Goal: Information Seeking & Learning: Learn about a topic

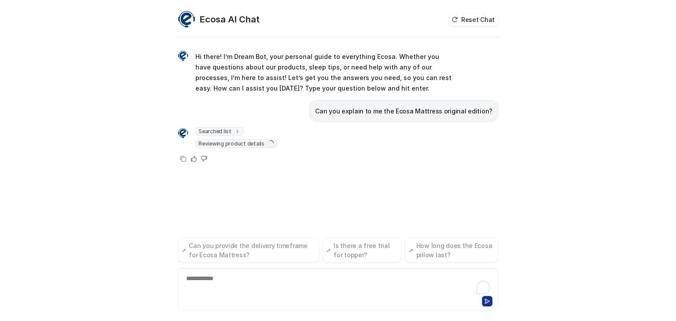
click at [0, 219] on div "**********" at bounding box center [338, 160] width 676 height 321
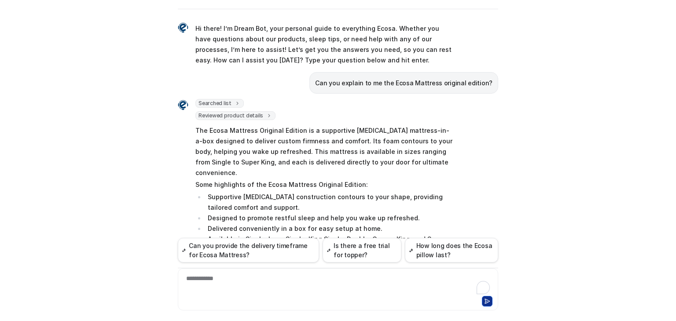
click at [370, 81] on p "Can you explain to me the Ecosa Mattress original edition?" at bounding box center [403, 83] width 177 height 11
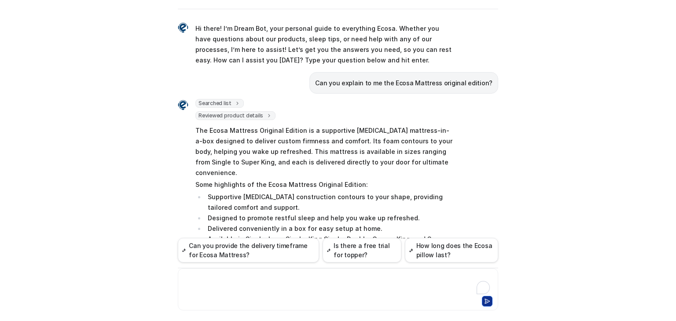
click at [235, 286] on div at bounding box center [338, 284] width 316 height 20
drag, startPoint x: 302, startPoint y: 280, endPoint x: 261, endPoint y: 283, distance: 41.0
click at [261, 283] on div "**********" at bounding box center [338, 284] width 316 height 20
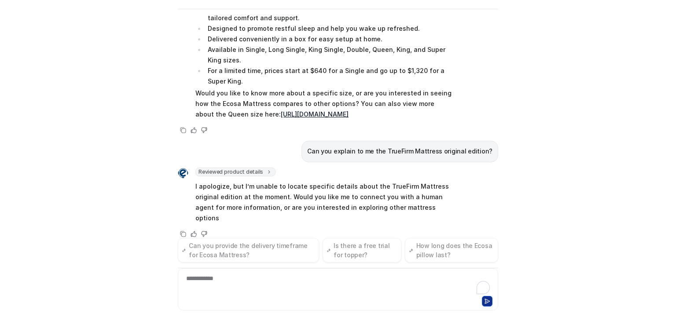
scroll to position [200, 0]
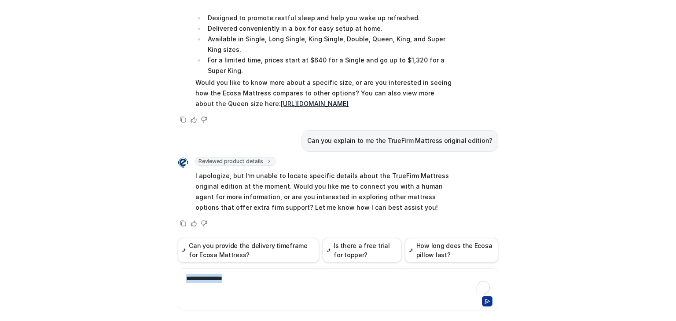
drag, startPoint x: 246, startPoint y: 283, endPoint x: 154, endPoint y: 281, distance: 92.4
click at [154, 281] on div "Ecosa AI Chat Reset Chat Hi there! I’m Dream Bot, your personal guide to everyt…" at bounding box center [338, 160] width 676 height 321
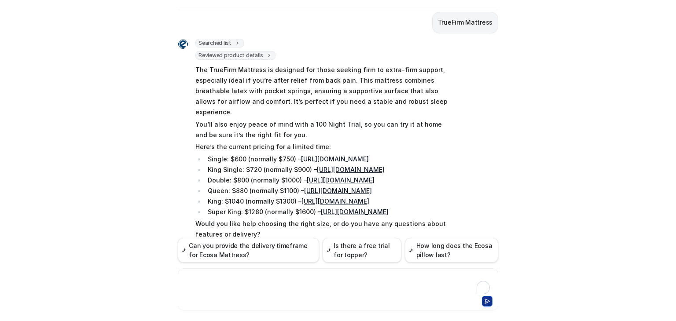
scroll to position [418, 0]
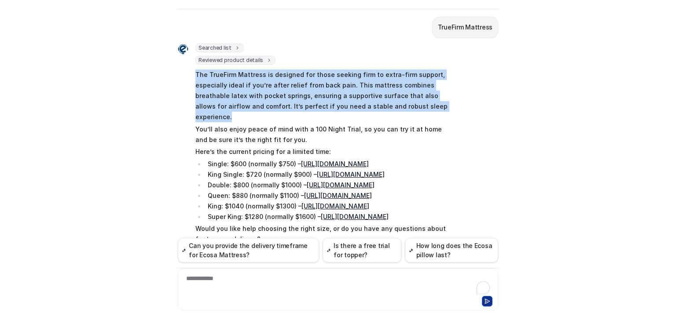
drag, startPoint x: 190, startPoint y: 69, endPoint x: 418, endPoint y: 104, distance: 230.7
click at [418, 104] on div "Searched list url : "[URL][DOMAIN_NAME]" required_fields : [ "id", "title" ] Re…" at bounding box center [315, 145] width 275 height 203
copy p "The TrueFirm Mattress is designed for those seeking firm to extra-firm support,…"
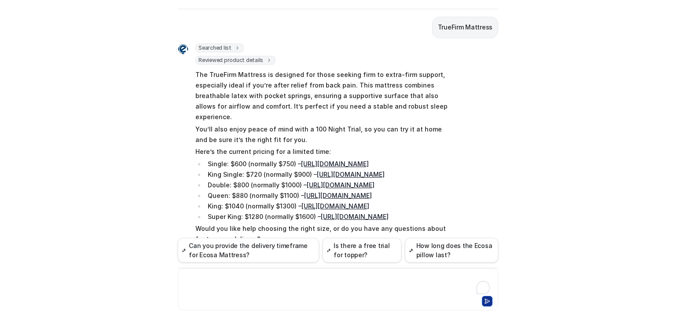
click at [299, 285] on div at bounding box center [338, 284] width 316 height 20
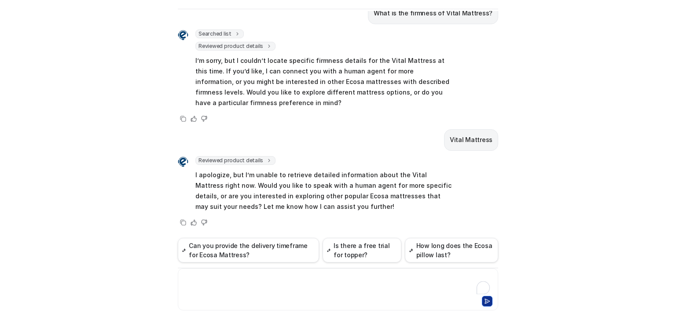
scroll to position [722, 0]
click at [239, 279] on div at bounding box center [338, 284] width 316 height 20
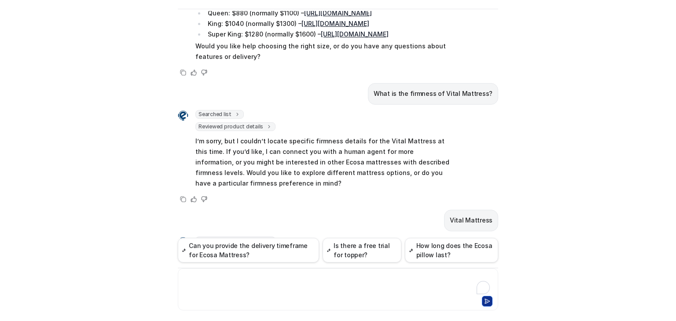
scroll to position [597, 0]
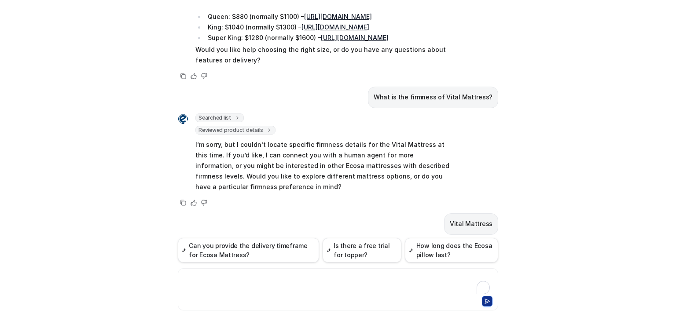
click at [222, 285] on div at bounding box center [338, 284] width 316 height 20
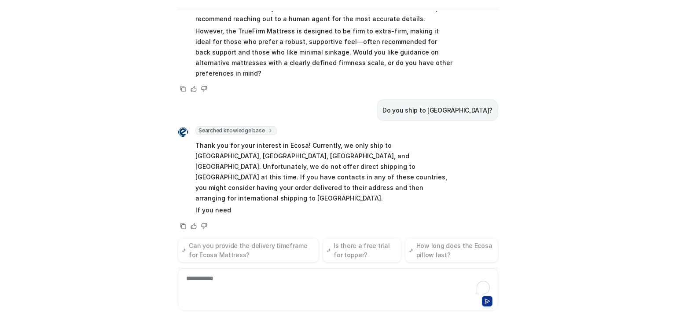
scroll to position [973, 0]
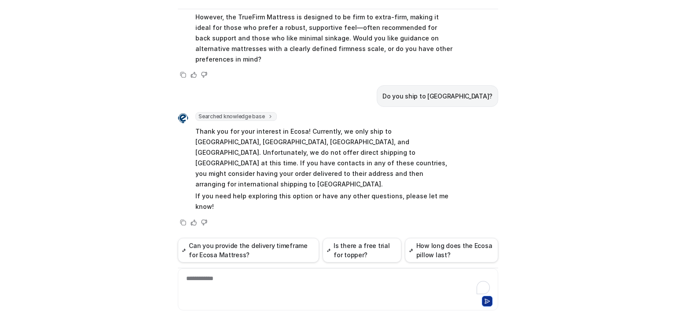
click at [0, 259] on div "Ecosa AI Chat Reset Chat Hi there! I’m Dream Bot, your personal guide to everyt…" at bounding box center [338, 160] width 676 height 321
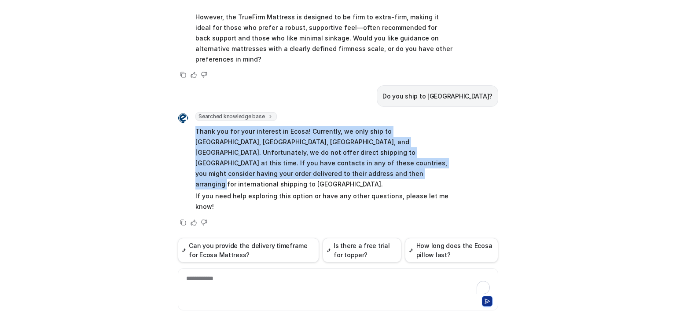
drag, startPoint x: 192, startPoint y: 148, endPoint x: 263, endPoint y: 195, distance: 85.0
click at [263, 190] on p "Thank you for your interest in Ecosa! Currently, we only ship to [GEOGRAPHIC_DA…" at bounding box center [323, 157] width 257 height 63
copy p "Thank you for your interest in Ecosa! Currently, we only ship to [GEOGRAPHIC_DA…"
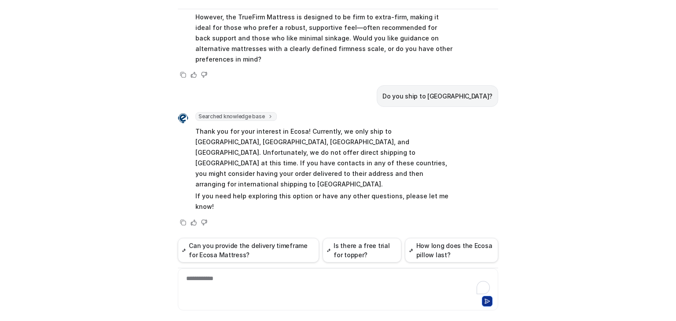
click at [239, 272] on div "**********" at bounding box center [338, 289] width 320 height 42
click at [235, 278] on div "**********" at bounding box center [338, 284] width 316 height 20
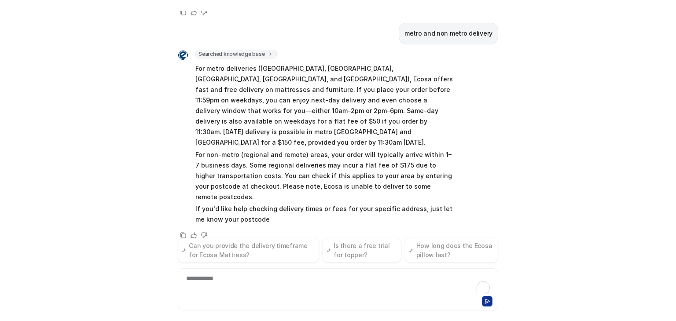
scroll to position [1185, 0]
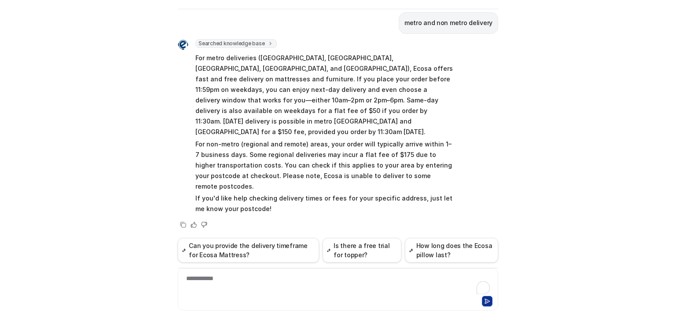
drag, startPoint x: 189, startPoint y: 152, endPoint x: 366, endPoint y: 194, distance: 182.2
click at [377, 184] on div "Searched knowledge base search_queries : [ "metro delivery", "non metro deliver…" at bounding box center [315, 127] width 275 height 177
